Goal: Task Accomplishment & Management: Complete application form

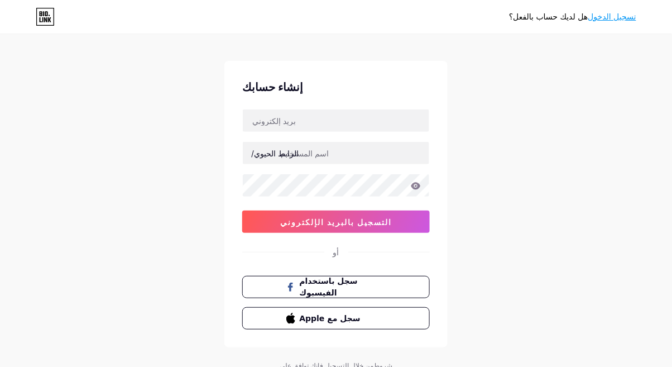
scroll to position [60, 0]
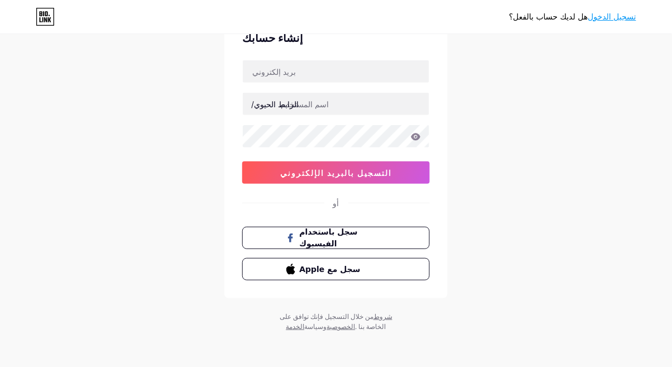
click at [384, 174] on button "التسجيل بالبريد الإلكتروني" at bounding box center [335, 172] width 187 height 22
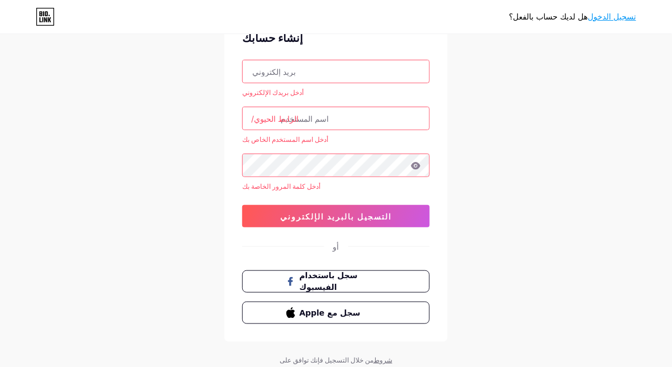
click at [376, 72] on input "text" at bounding box center [336, 71] width 186 height 22
type input "[EMAIL_ADDRESS][DOMAIN_NAME]"
click at [348, 120] on input "text" at bounding box center [336, 118] width 186 height 22
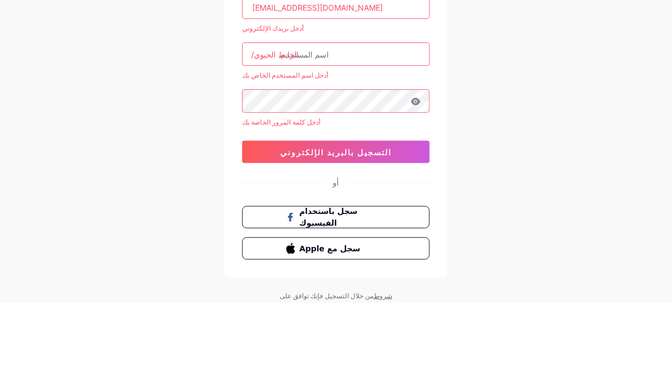
type input "ح"
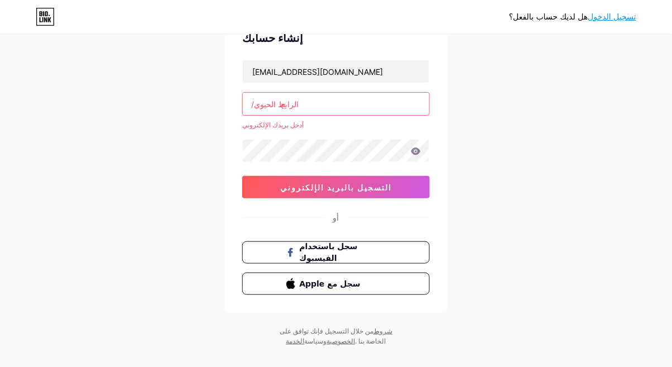
click at [342, 100] on input "ح" at bounding box center [336, 104] width 186 height 22
click at [369, 185] on font "التسجيل بالبريد الإلكتروني" at bounding box center [336, 186] width 112 height 9
click at [326, 107] on input "[PERSON_NAME]" at bounding box center [336, 104] width 186 height 22
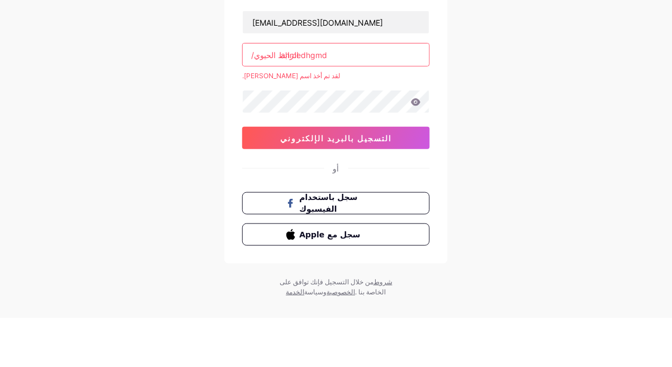
type input "ahmedhgmd"
click at [364, 178] on button "التسجيل بالبريد الإلكتروني" at bounding box center [335, 187] width 187 height 22
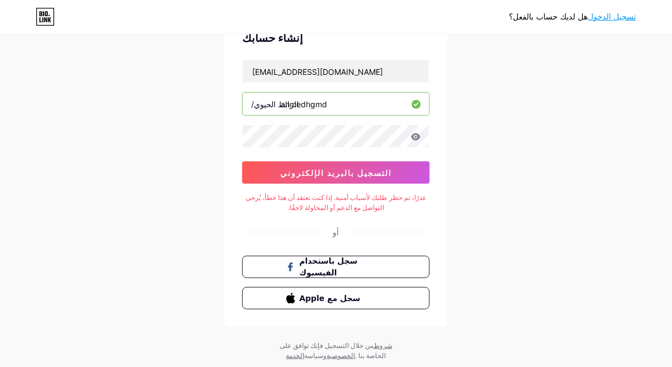
click at [394, 167] on button "التسجيل بالبريد الإلكتروني" at bounding box center [335, 172] width 187 height 22
click at [369, 175] on font "التسجيل بالبريد الإلكتروني" at bounding box center [336, 172] width 112 height 9
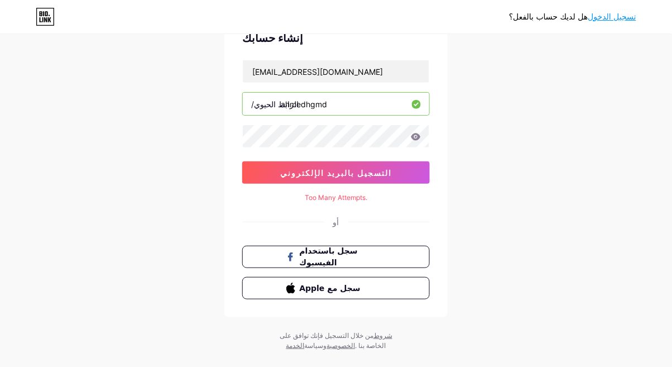
click at [384, 231] on div "إنشاء حسابك [EMAIL_ADDRESS][DOMAIN_NAME] الرابط الحيوي/ ahmedhgmd 0cAFcWeA58uq7…" at bounding box center [335, 164] width 223 height 305
click at [386, 249] on button "سجل باستخدام الفيسبوك" at bounding box center [335, 257] width 187 height 22
